Goal: Transaction & Acquisition: Obtain resource

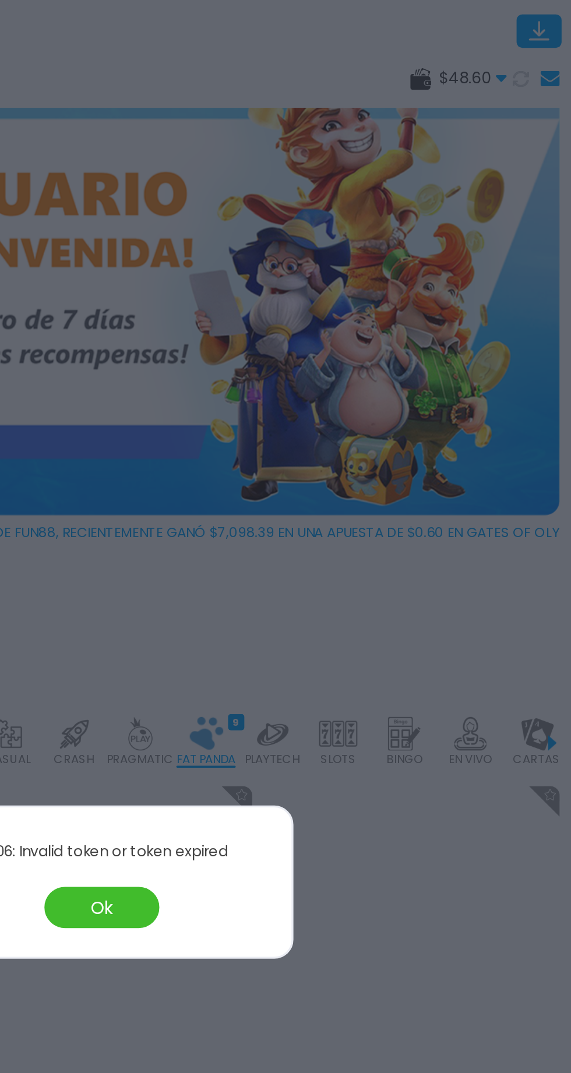
scroll to position [0, 42]
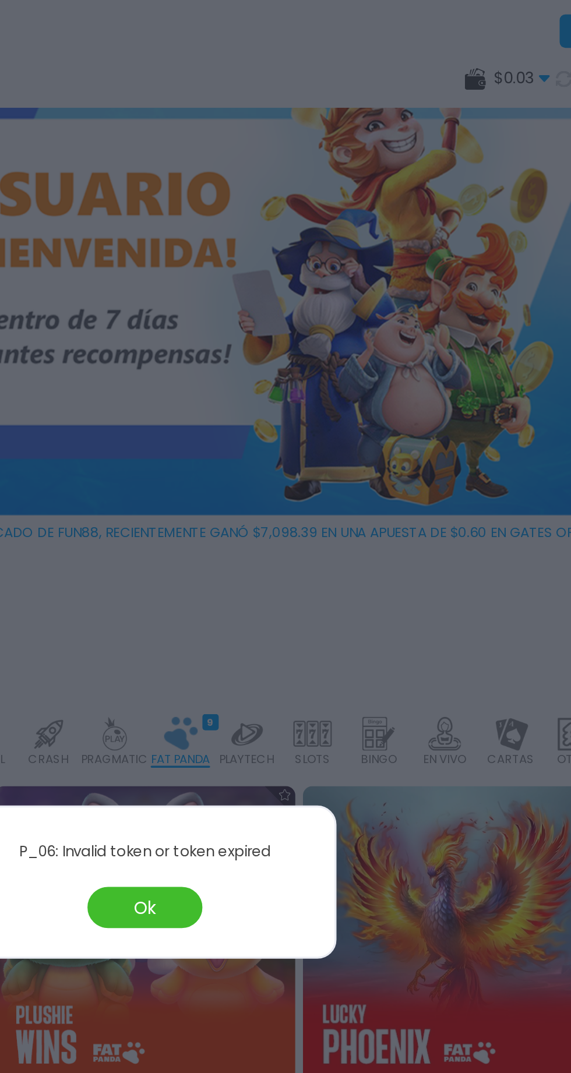
click at [295, 560] on button "Ok" at bounding box center [285, 551] width 70 height 25
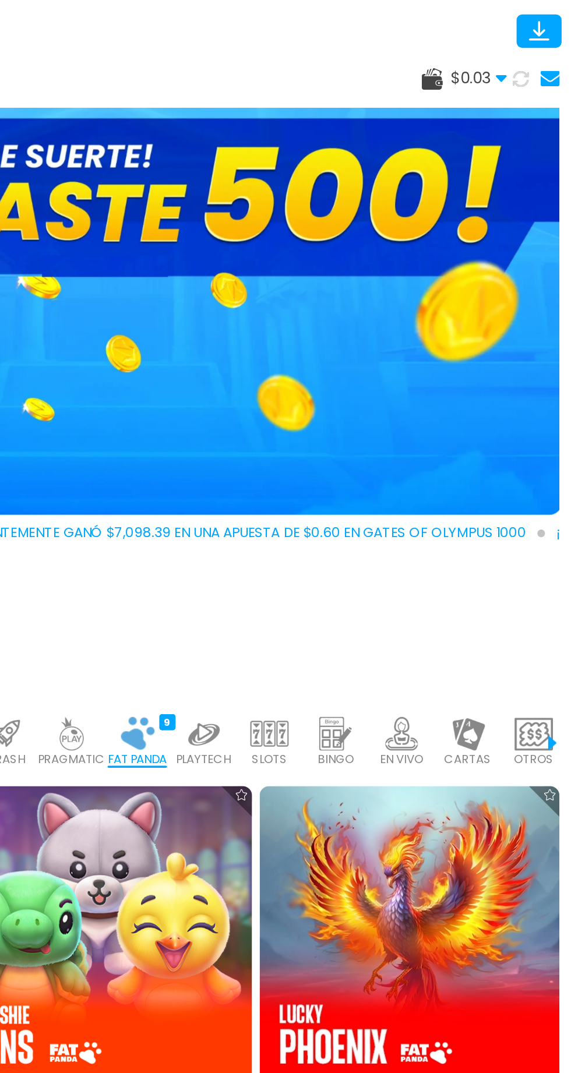
click at [522, 57] on div "$ 0.03 Dinero Real $ 0.03 Depósito Retiro" at bounding box center [285, 47] width 571 height 35
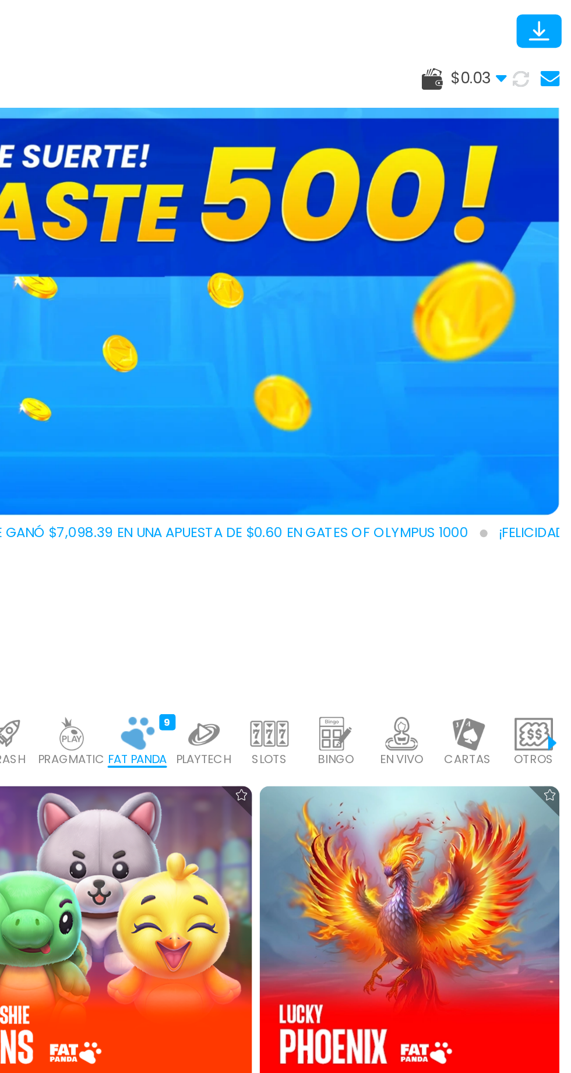
click at [528, 47] on use at bounding box center [528, 48] width 6 height 4
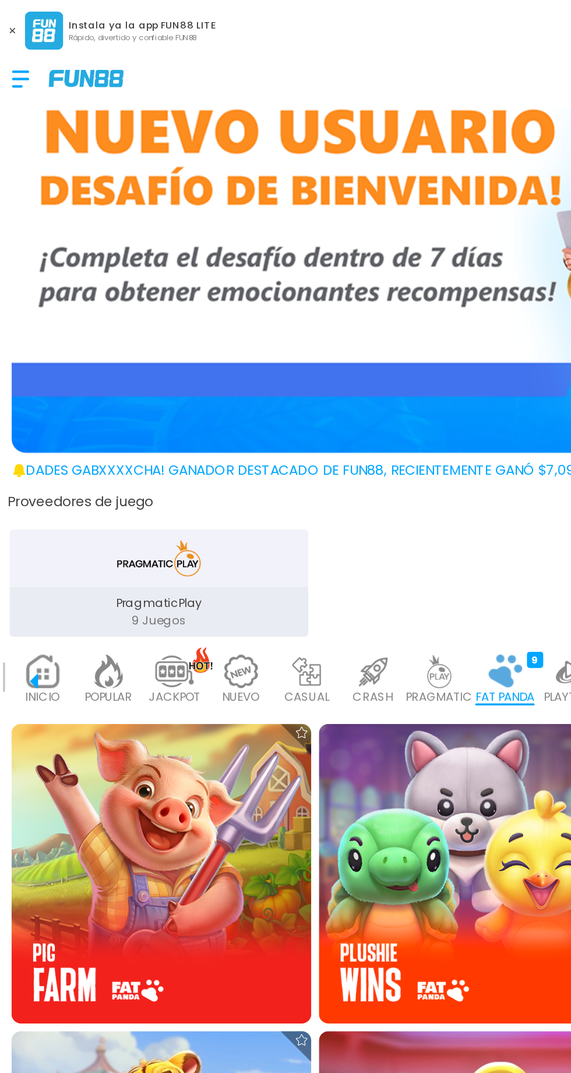
scroll to position [44, 0]
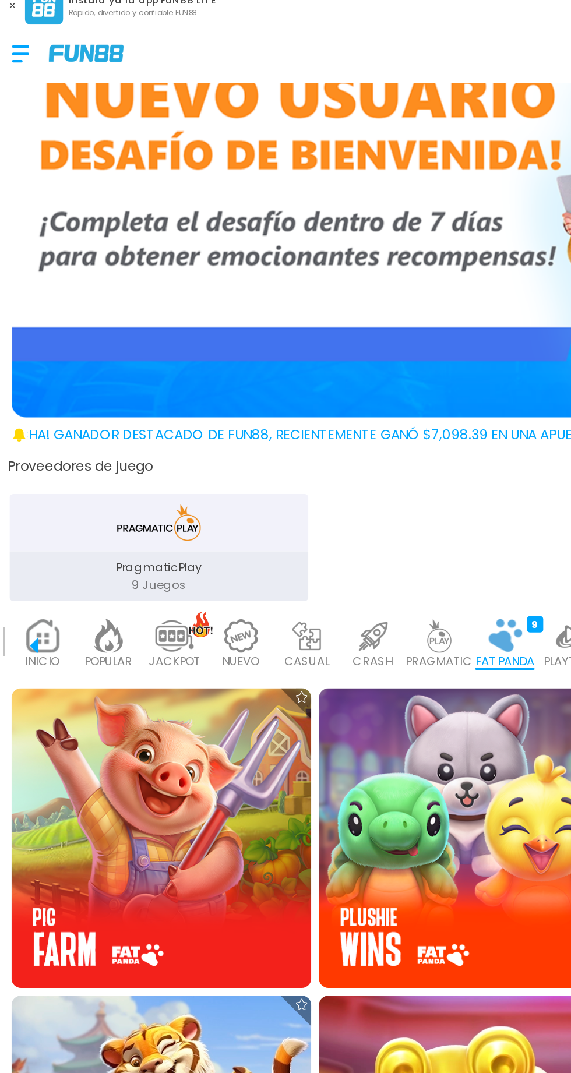
click at [14, 19] on button at bounding box center [7, 18] width 15 height 15
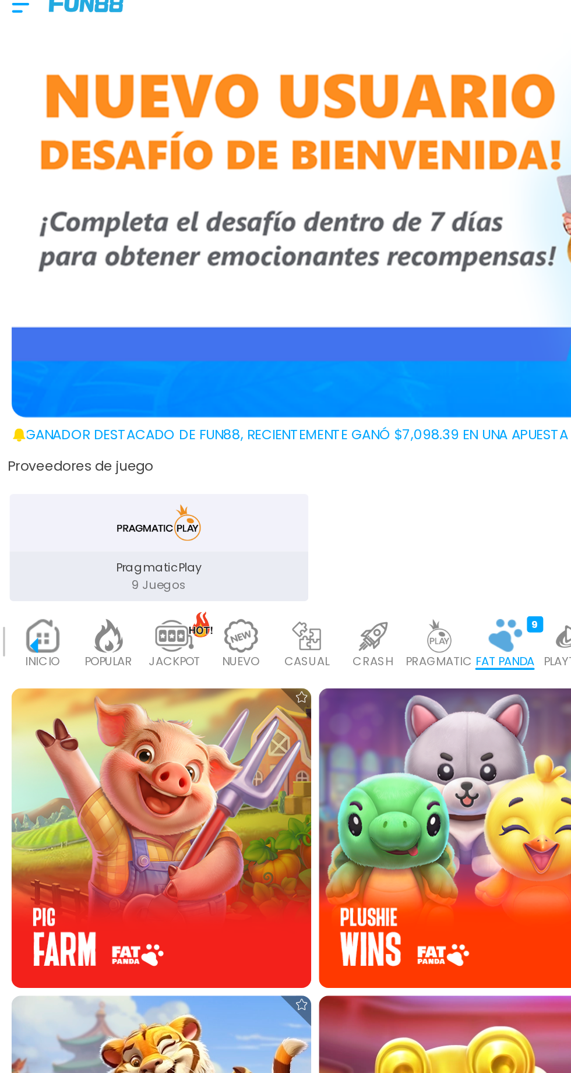
scroll to position [0, 0]
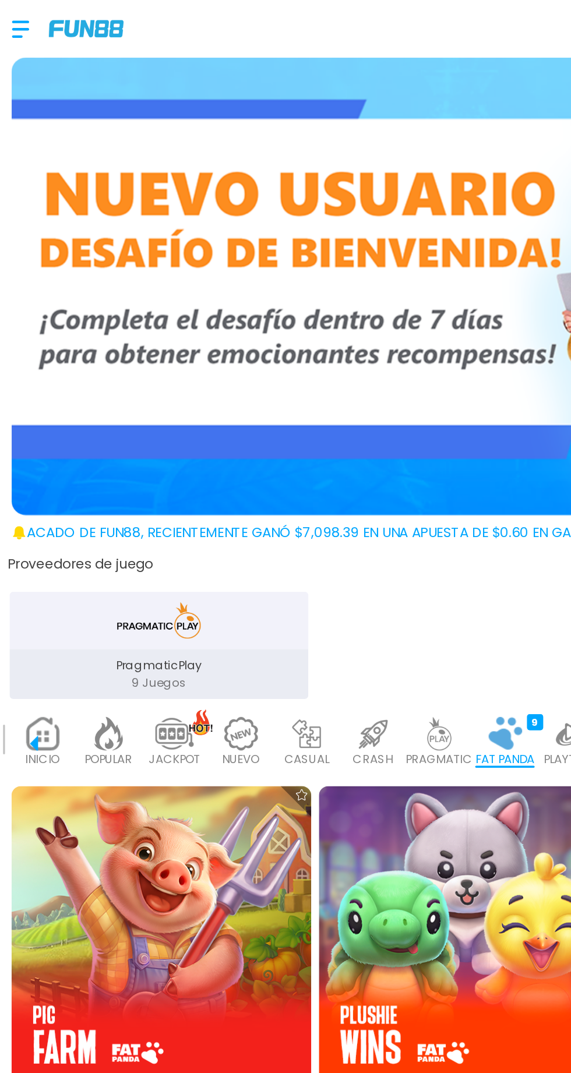
click at [27, 19] on div at bounding box center [18, 18] width 23 height 34
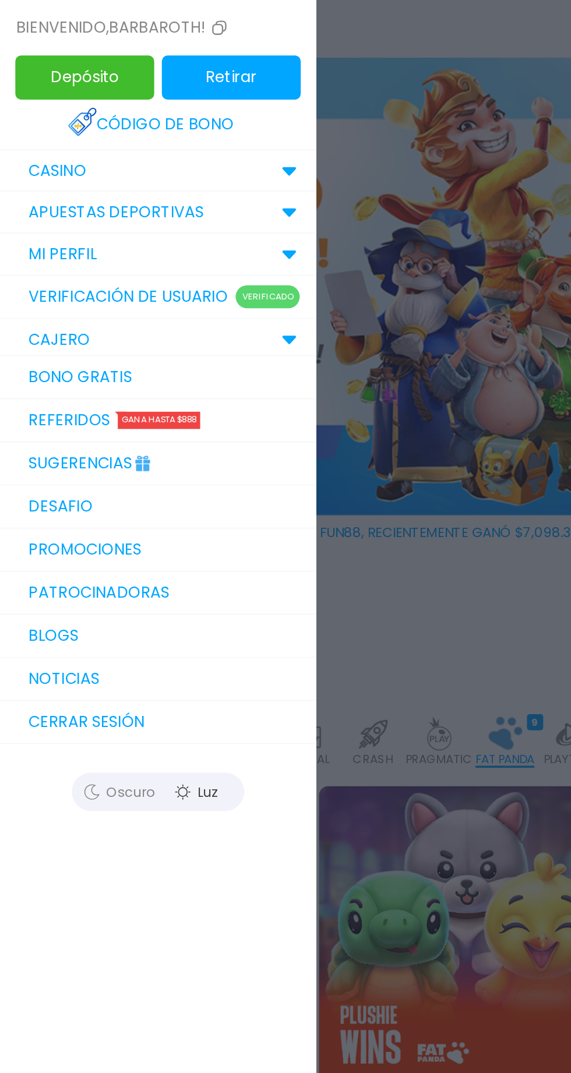
click at [27, 309] on link "DESAFIO" at bounding box center [96, 308] width 192 height 26
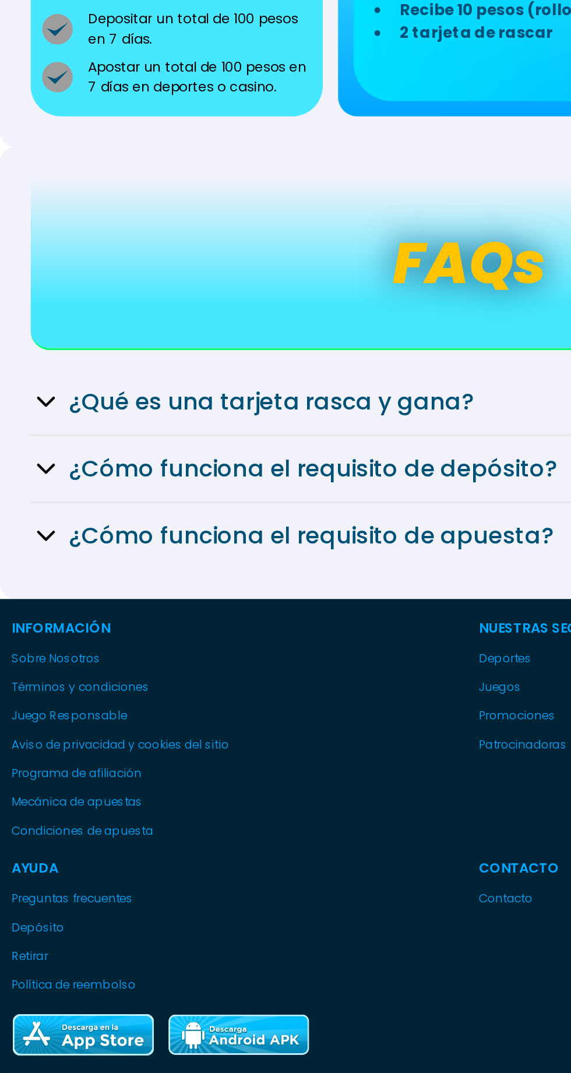
scroll to position [238, 0]
click at [26, 396] on icon at bounding box center [28, 405] width 19 height 19
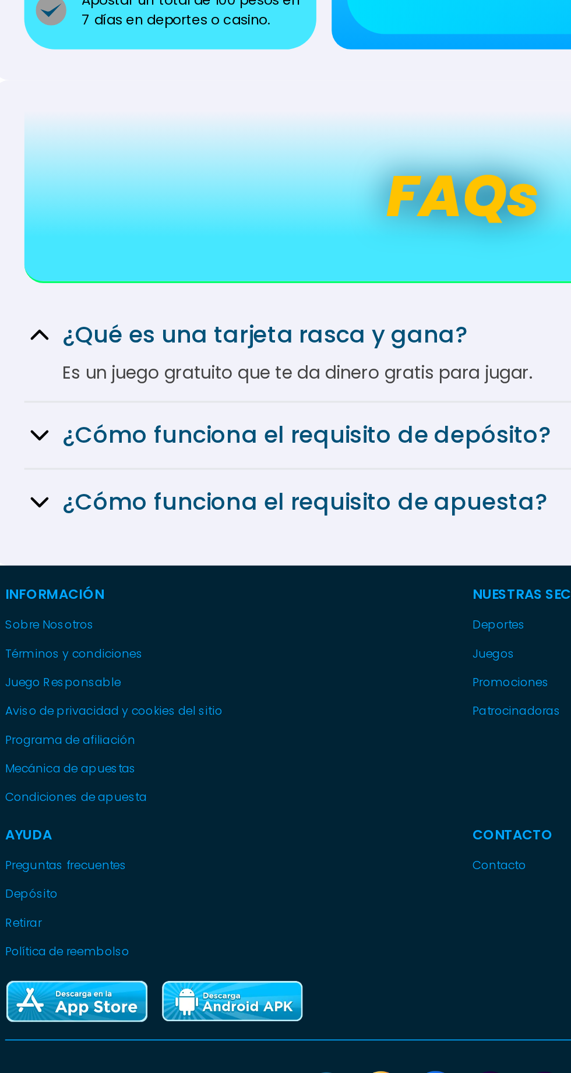
click at [36, 421] on p "Es un juego gratuito que te da dinero gratis para jugar." at bounding box center [286, 428] width 534 height 16
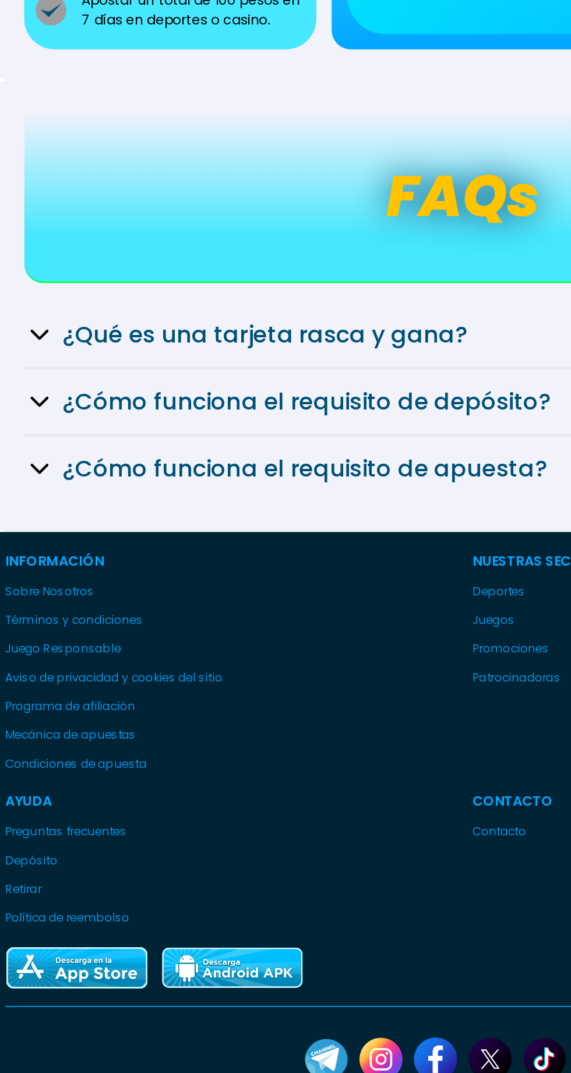
click at [39, 396] on div "¿Qué es una tarjeta rasca y gana?" at bounding box center [286, 404] width 534 height 21
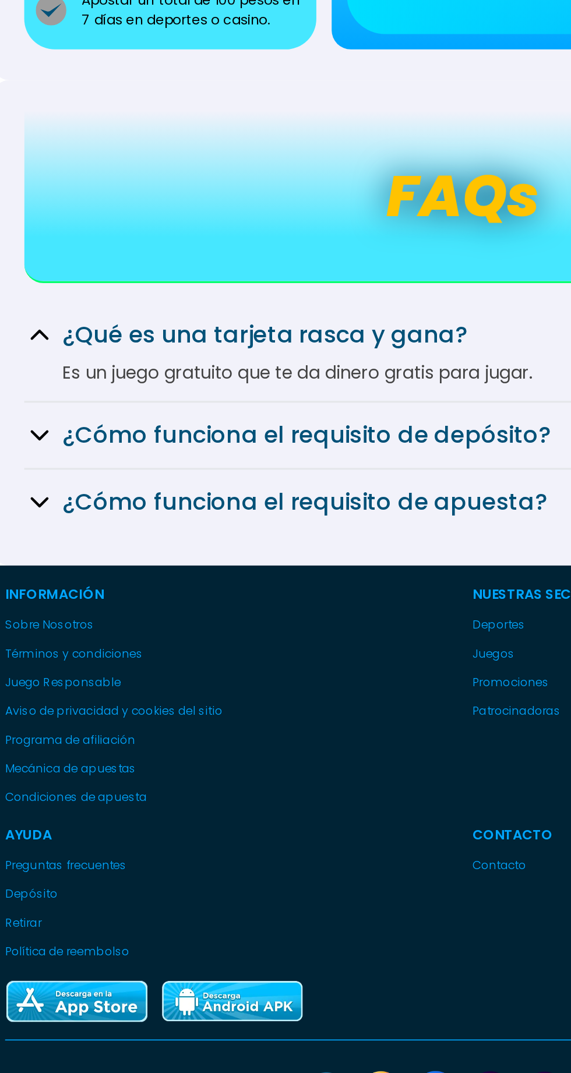
click at [36, 396] on icon at bounding box center [28, 405] width 19 height 19
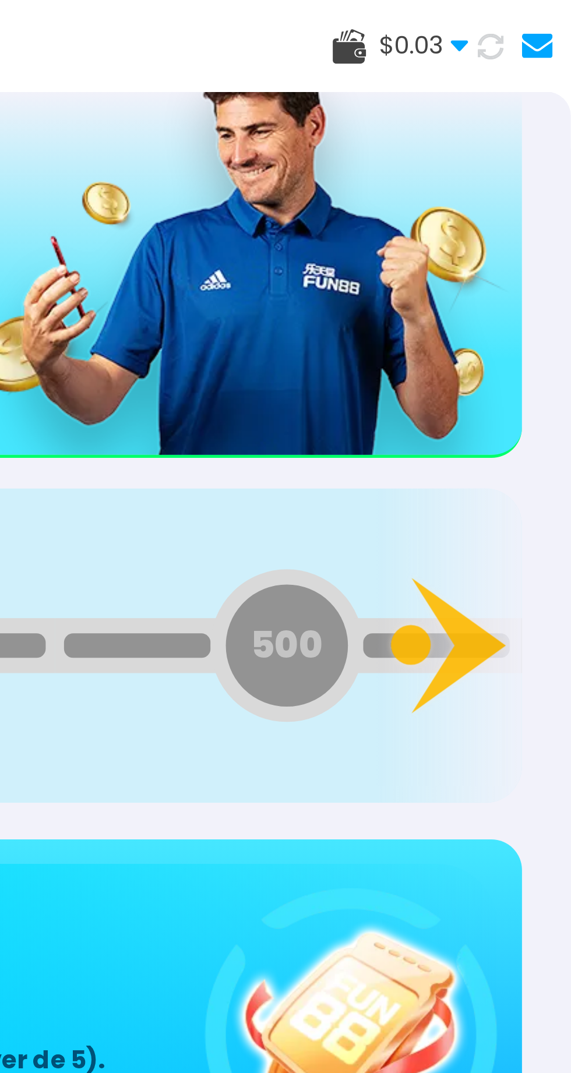
scroll to position [0, 0]
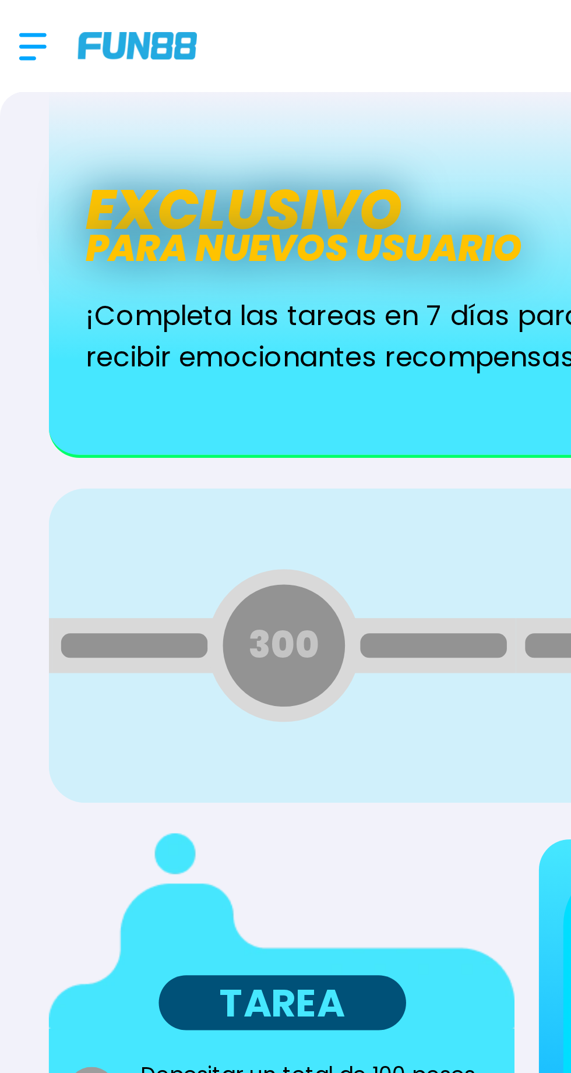
click at [10, 11] on div at bounding box center [18, 18] width 23 height 34
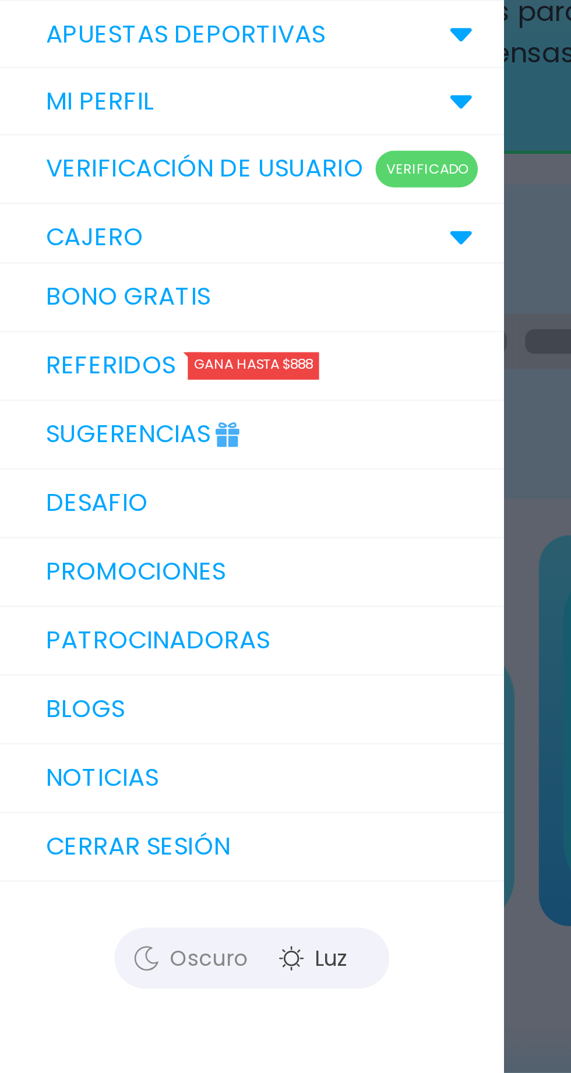
click at [47, 359] on link "Patrocinadoras" at bounding box center [96, 361] width 192 height 26
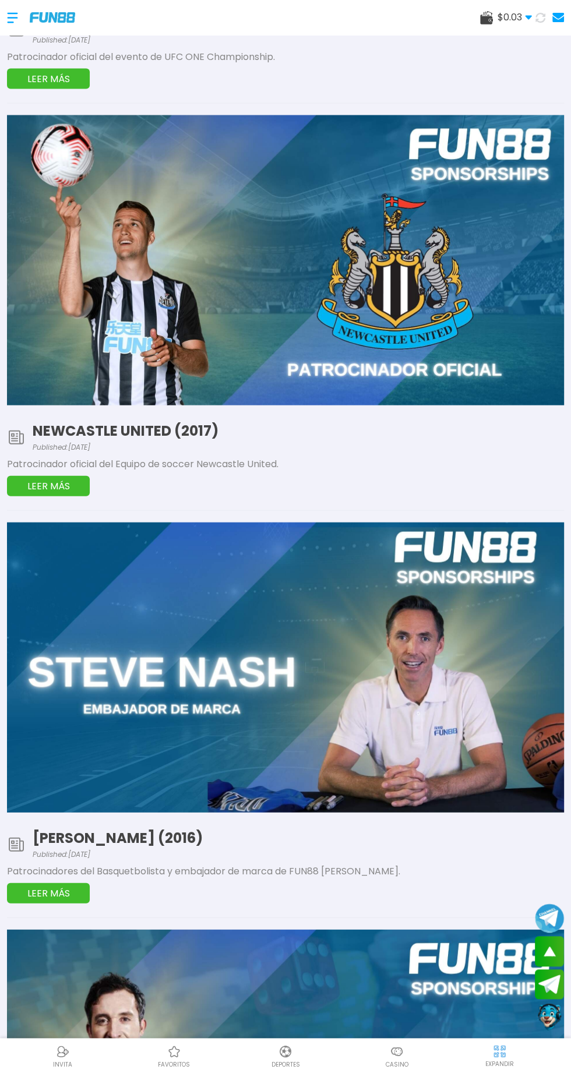
scroll to position [4461, 0]
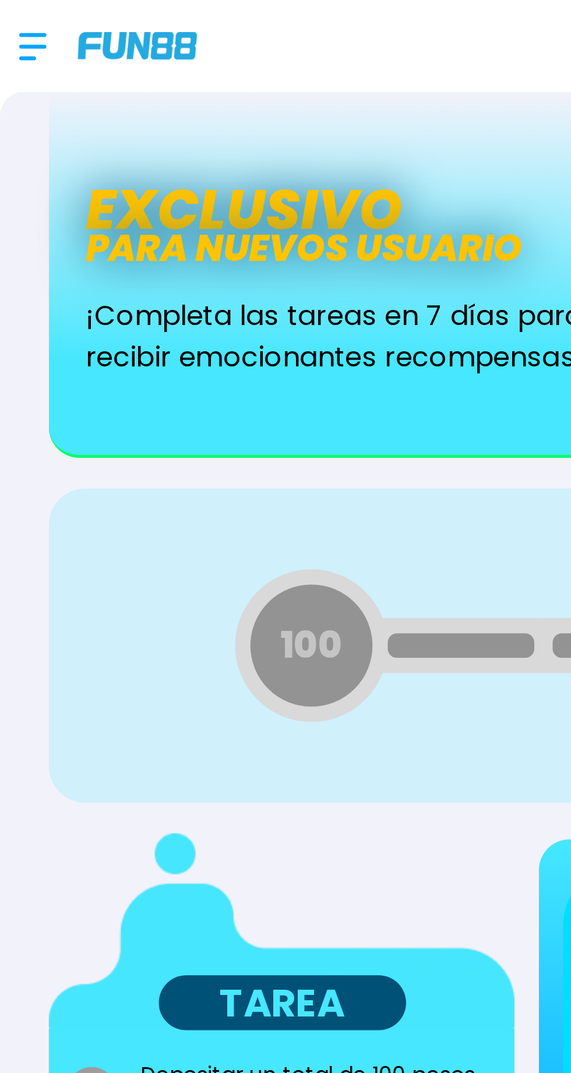
click at [9, 12] on div at bounding box center [18, 18] width 23 height 34
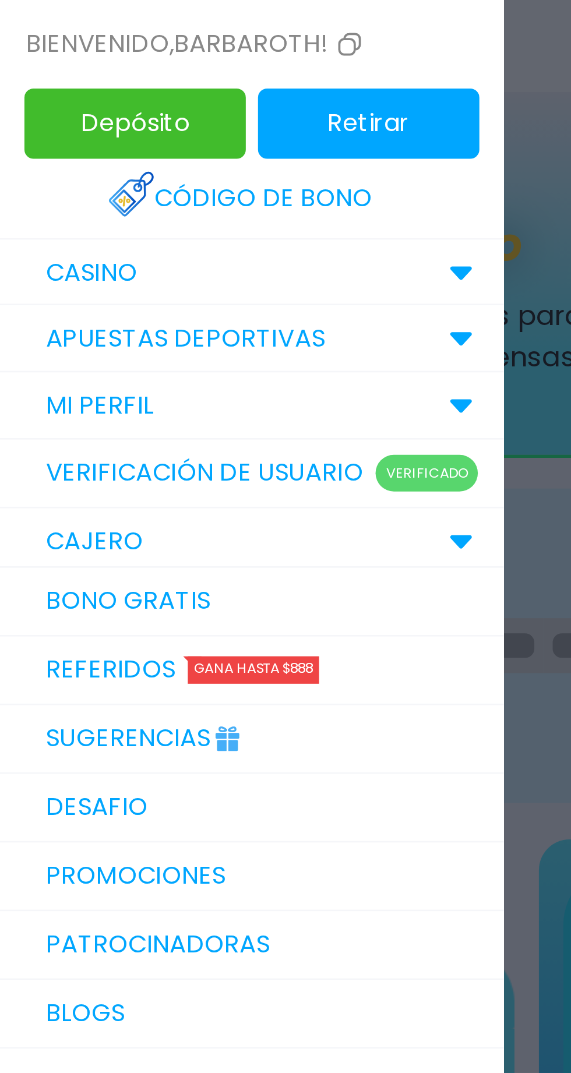
click at [34, 235] on link "Bono Gratis" at bounding box center [96, 230] width 192 height 26
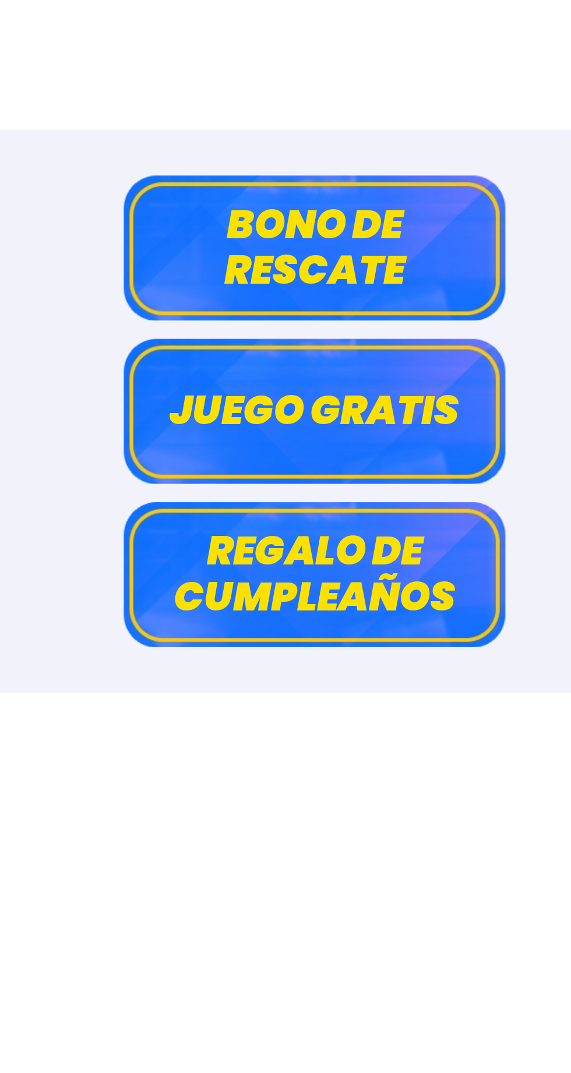
click at [271, 173] on button "Juego gratis" at bounding box center [286, 156] width 146 height 55
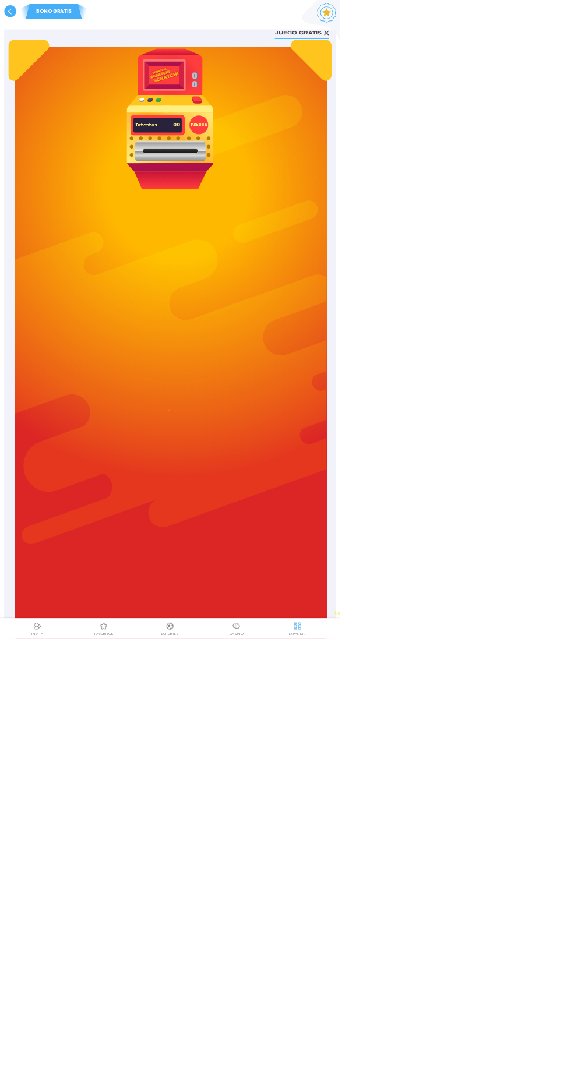
click at [421, 1072] on div "BONO GRATIS Juego gratis PRENSA Intentos 00 Los miembros que hayan realizado al…" at bounding box center [285, 573] width 571 height 1146
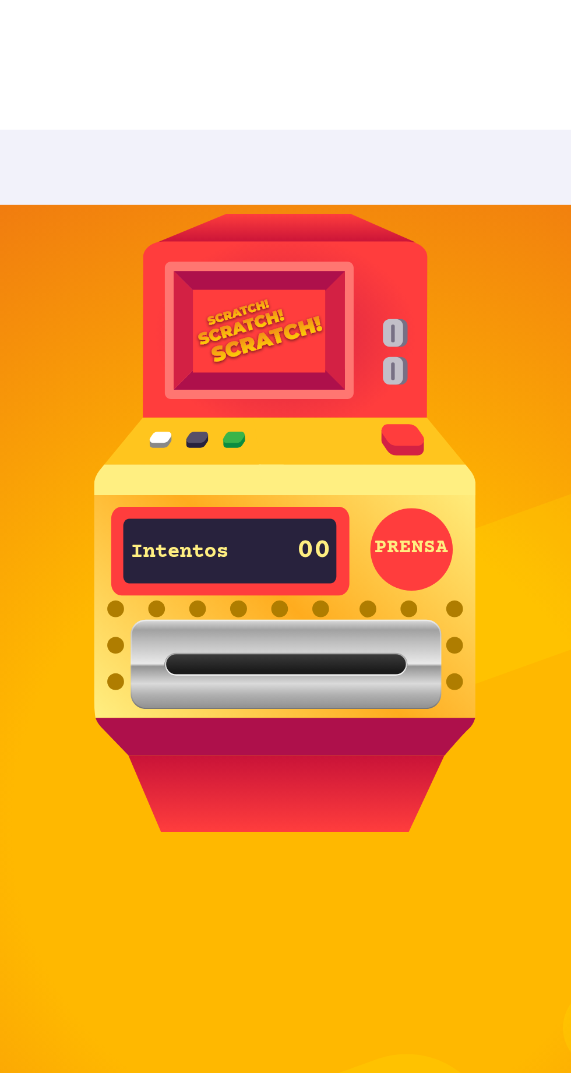
click at [237, 40] on div "BONO GRATIS Juego gratis PRENSA Intentos 00 Los miembros que hayan realizado al…" at bounding box center [285, 573] width 571 height 1146
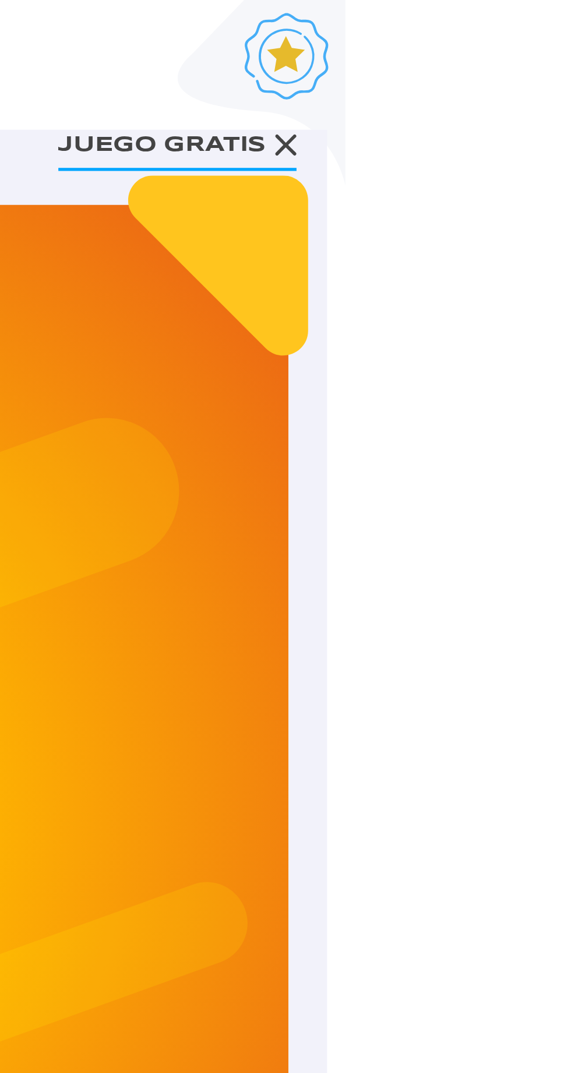
click at [537, 51] on button "Juego gratis" at bounding box center [506, 55] width 91 height 22
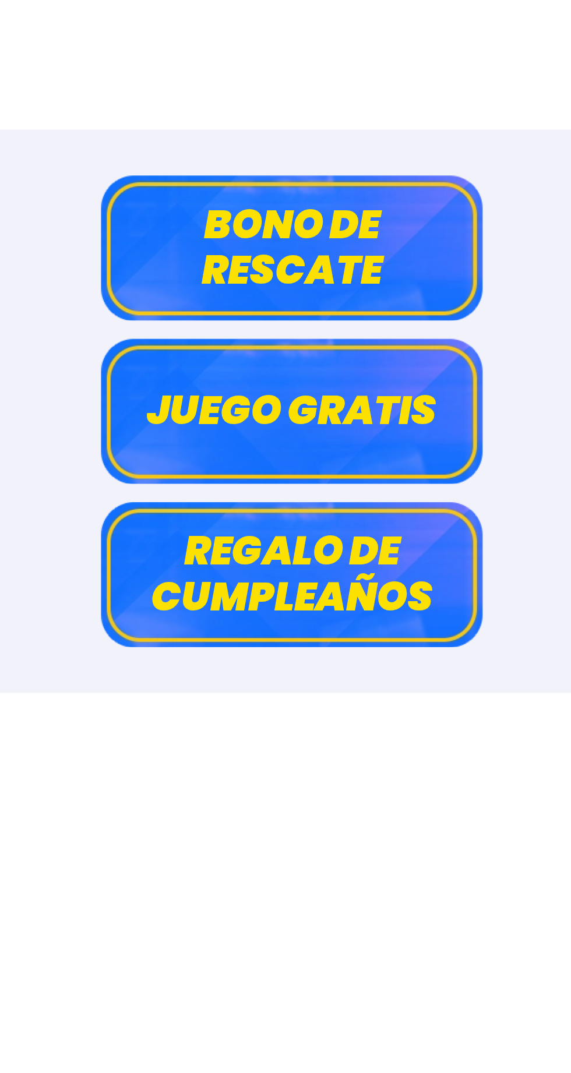
click at [275, 86] on button "Bono de rescate" at bounding box center [286, 94] width 146 height 55
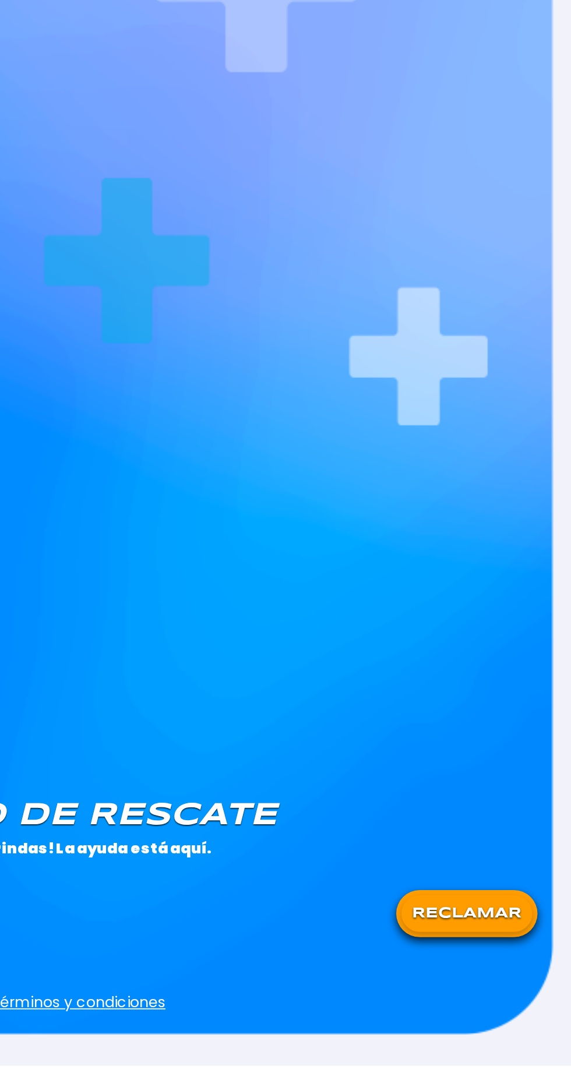
scroll to position [107, 0]
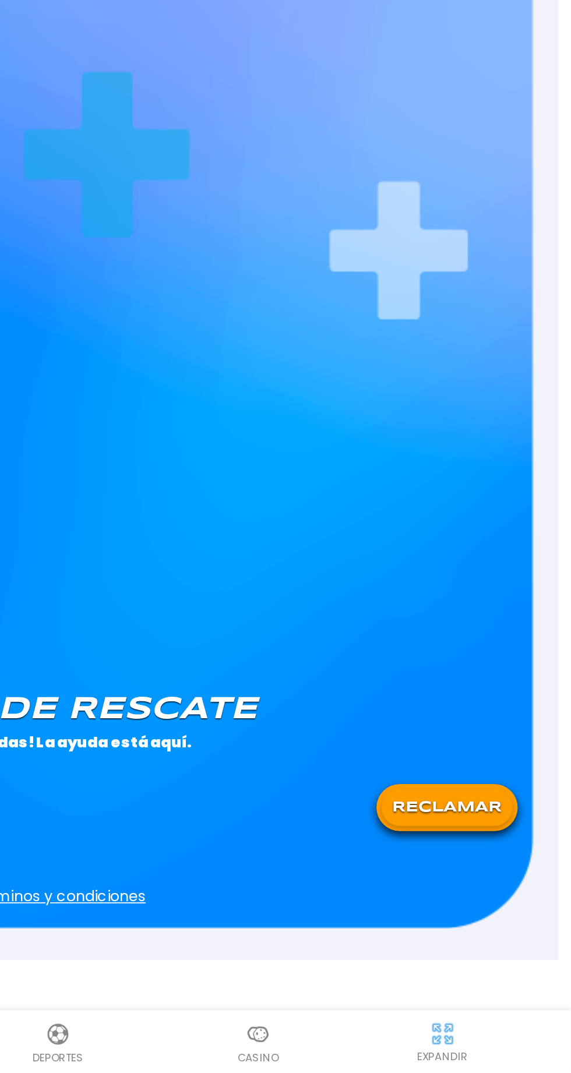
click at [497, 926] on button "RECLAMAR" at bounding box center [501, 925] width 73 height 20
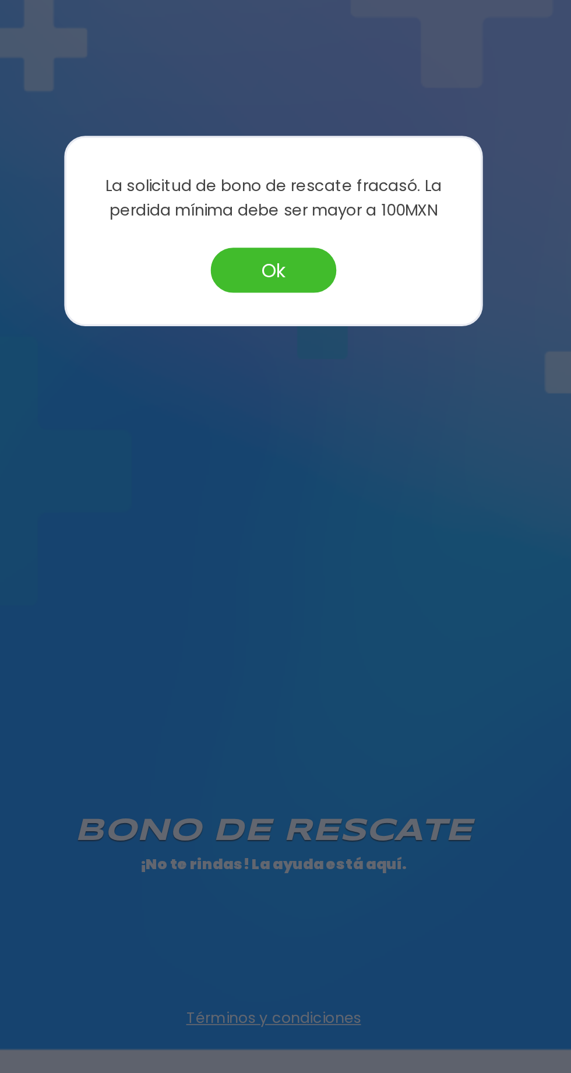
click at [275, 568] on button "Ok" at bounding box center [285, 558] width 70 height 25
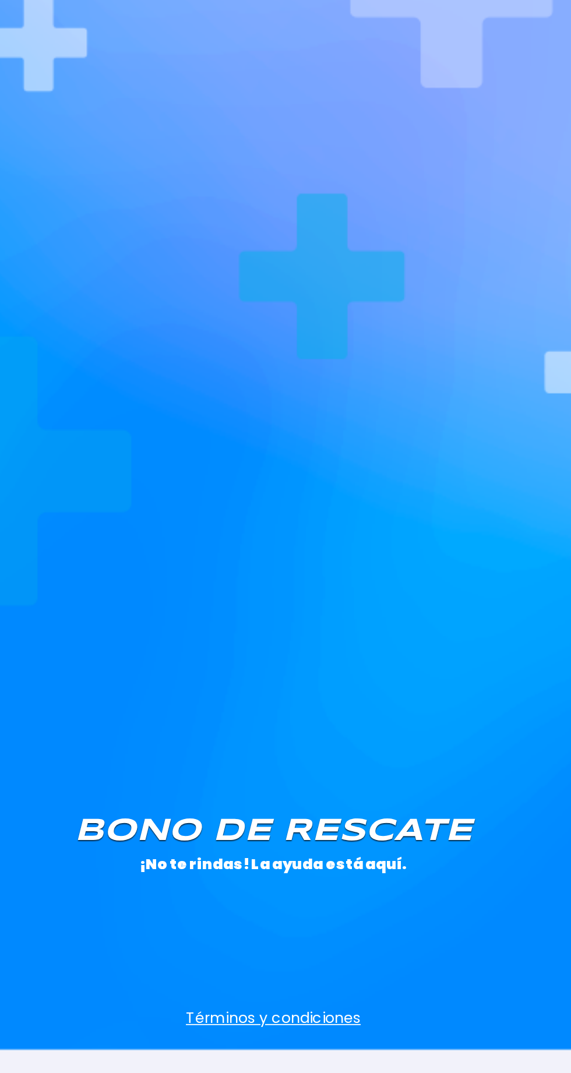
click at [279, 551] on div "[PERSON_NAME] de rescate ¡No te rindas! La ayuda está aquí. Este Dia RECLAMAR T…" at bounding box center [285, 476] width 543 height 1033
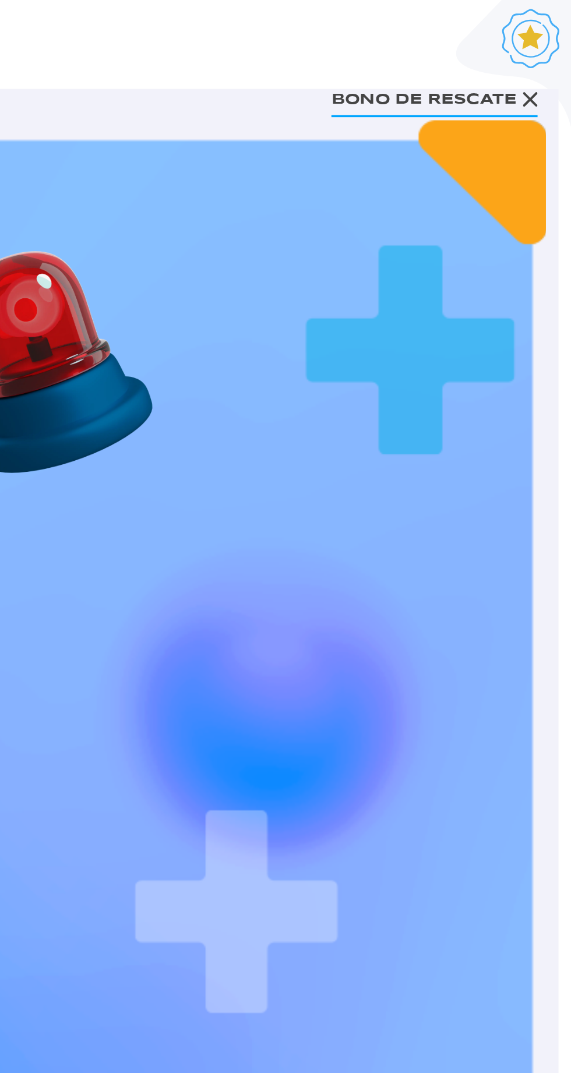
scroll to position [0, 0]
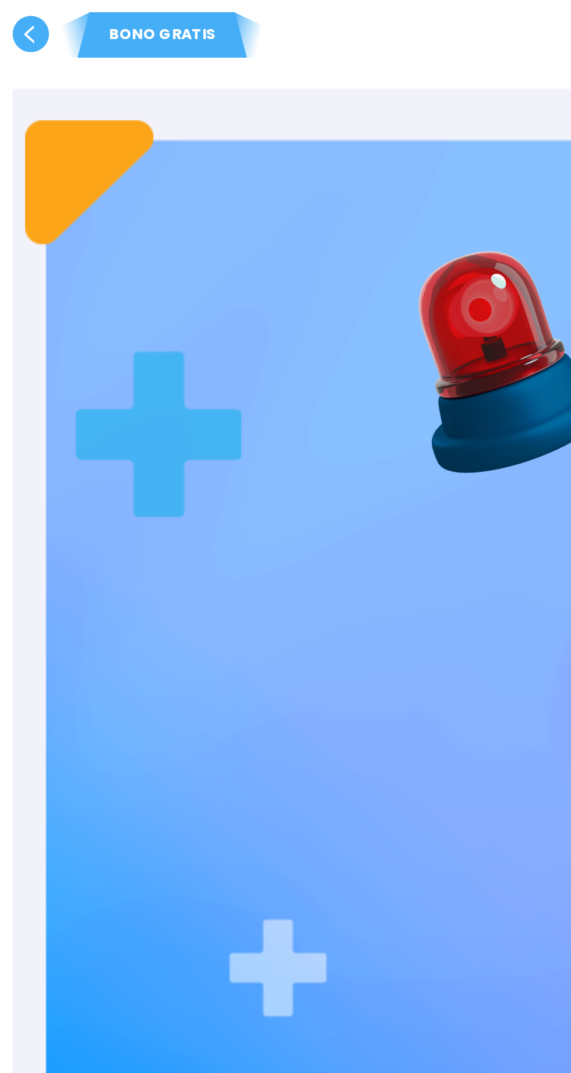
click at [15, 11] on use at bounding box center [17, 19] width 20 height 20
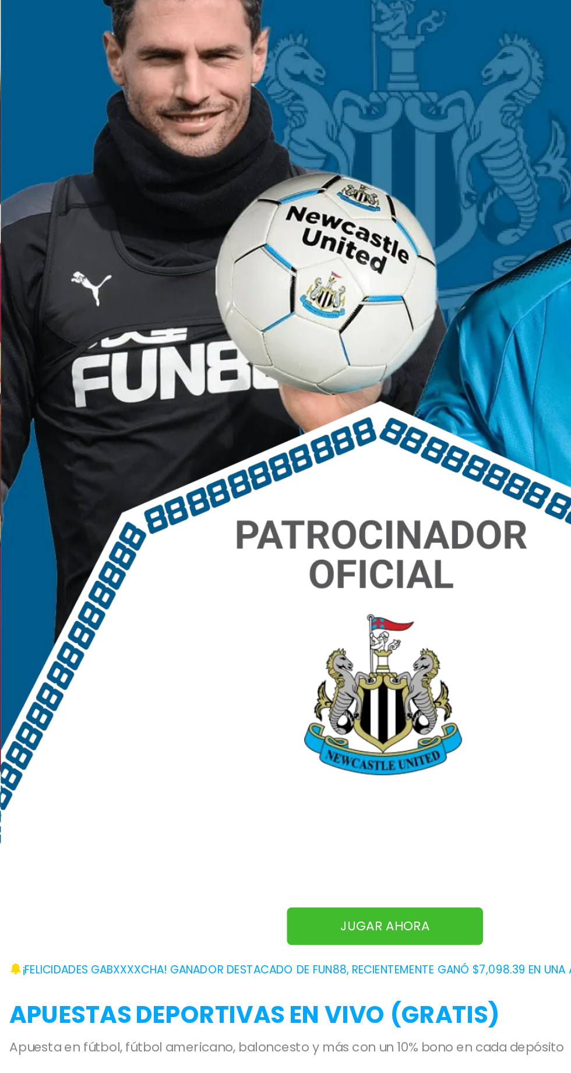
scroll to position [29, 0]
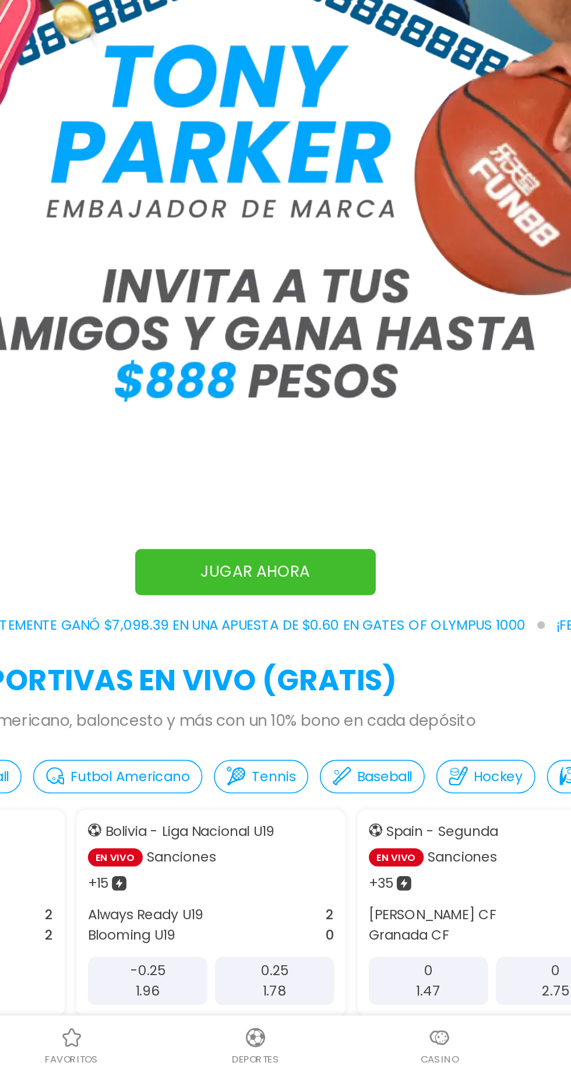
click at [393, 1060] on p "Casino" at bounding box center [397, 1064] width 23 height 9
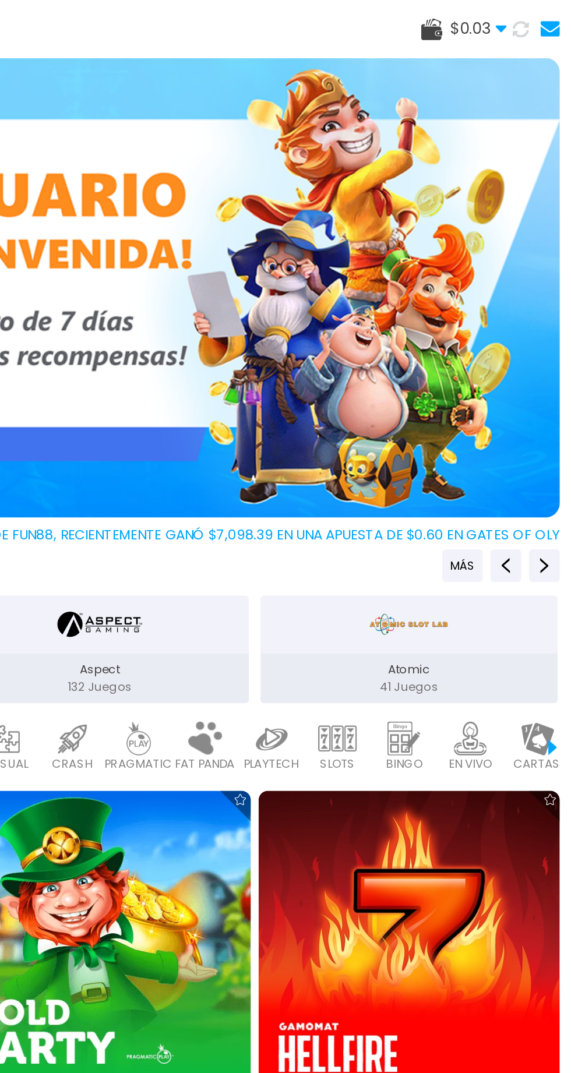
scroll to position [0, 42]
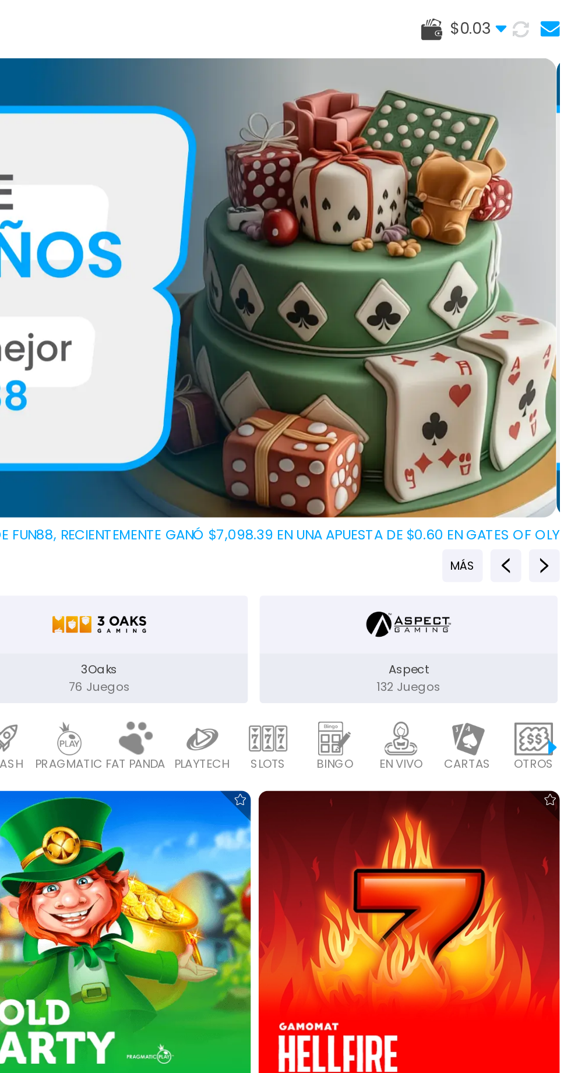
click at [500, 14] on span "$ 0.03" at bounding box center [514, 17] width 34 height 14
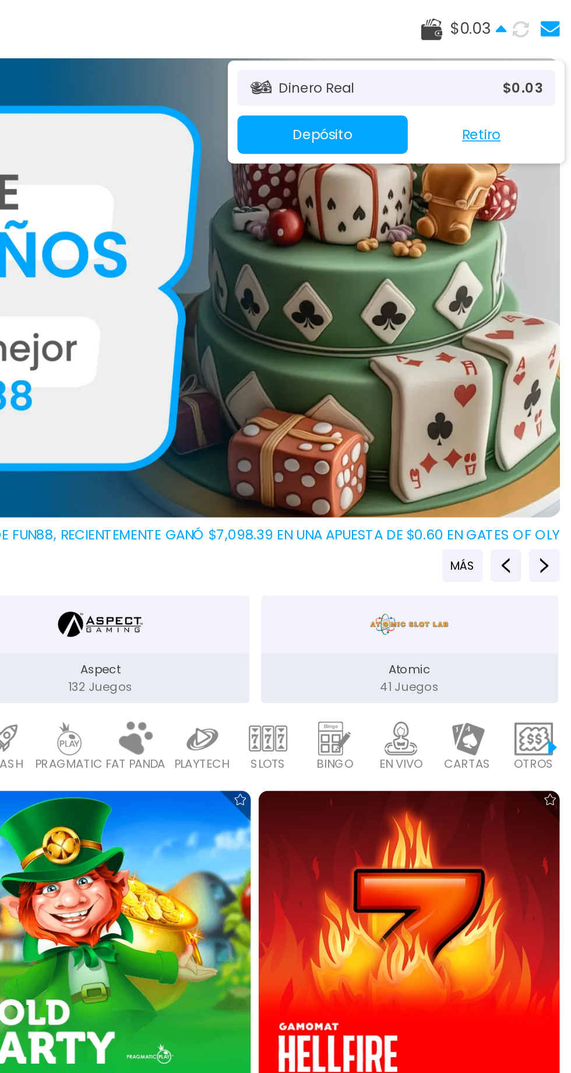
click at [393, 98] on div "Dinero Real $ 0.03 Depósito Retiro" at bounding box center [465, 68] width 204 height 62
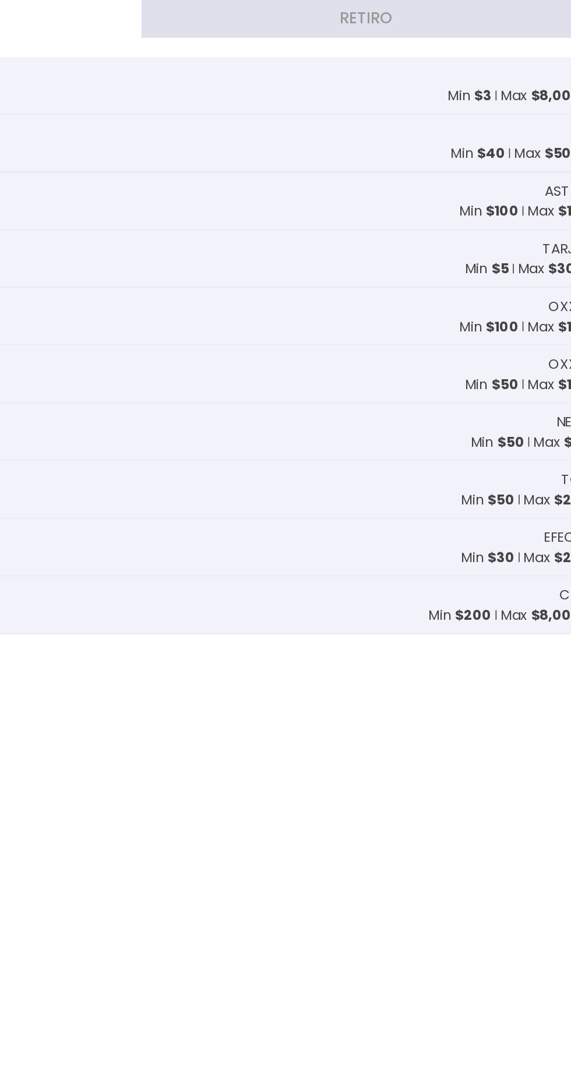
scroll to position [0, 0]
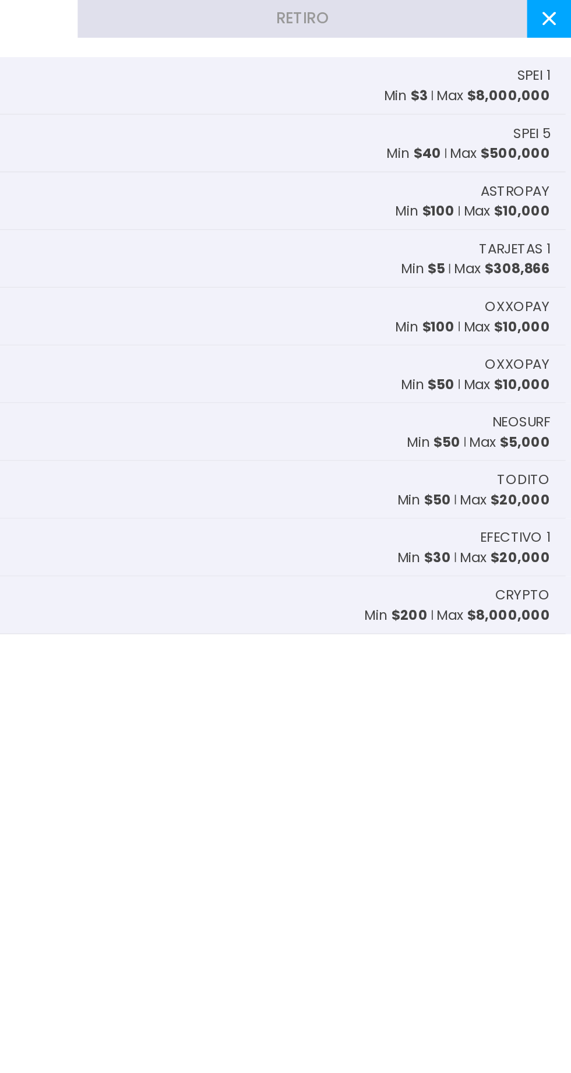
click at [471, 98] on p "Min $ 40" at bounding box center [475, 93] width 33 height 12
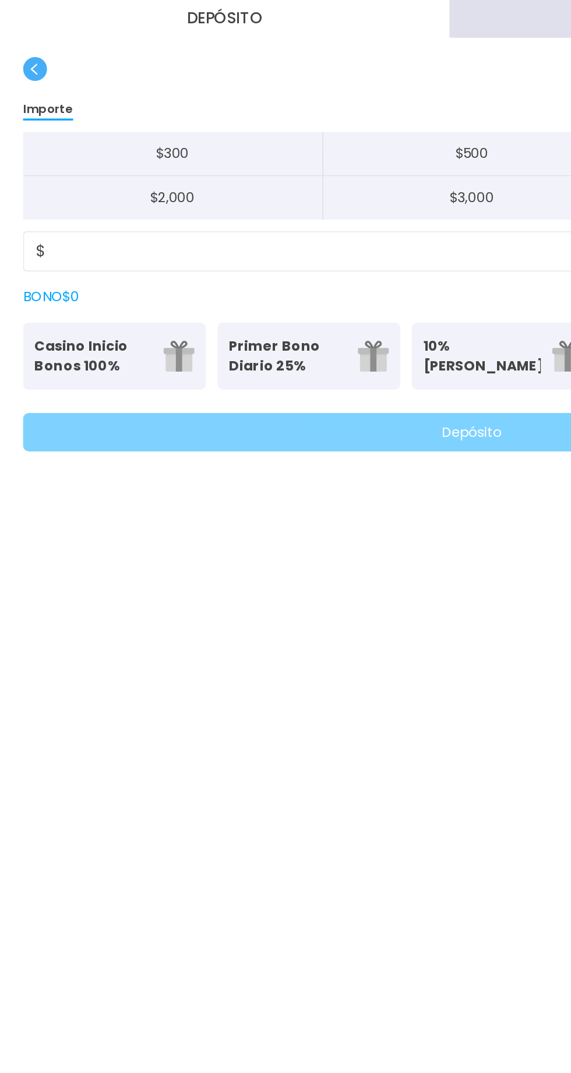
click at [144, 222] on p "Primer Bono Diario 25%" at bounding box center [174, 216] width 71 height 24
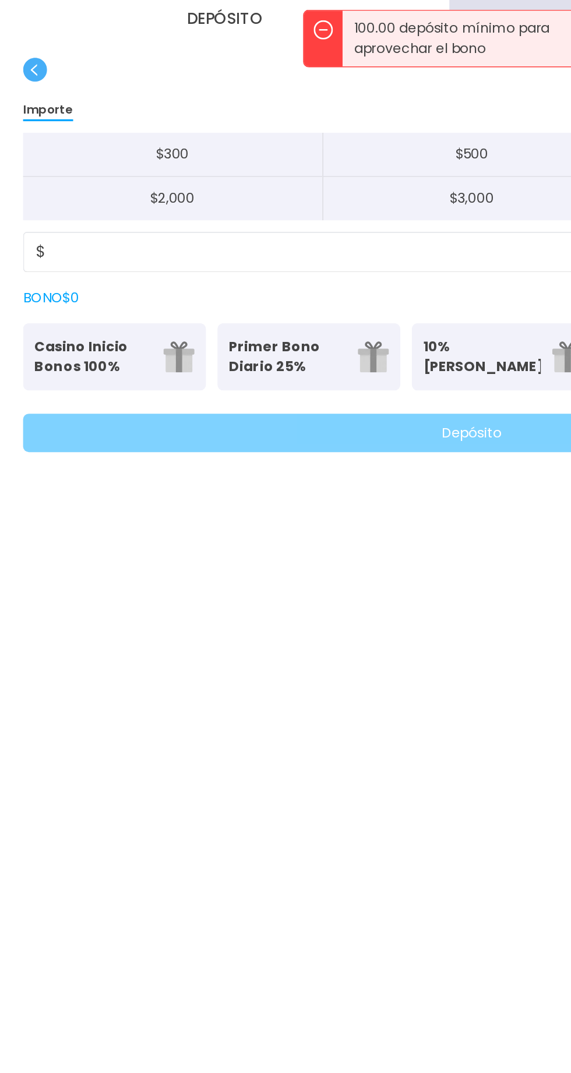
click at [175, 219] on p "Primer Bono Diario 25%" at bounding box center [174, 216] width 71 height 24
click at [85, 217] on p "Casino Inicio Bonos 100%" at bounding box center [56, 216] width 71 height 24
click at [276, 214] on p "10% [PERSON_NAME]" at bounding box center [291, 216] width 71 height 24
